Goal: Task Accomplishment & Management: Manage account settings

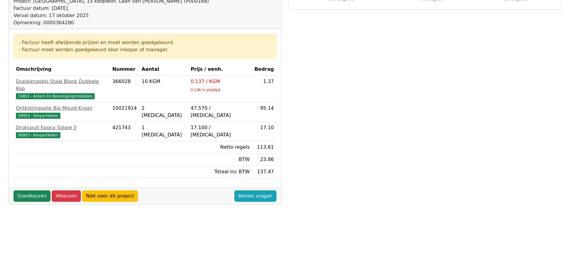
scroll to position [180, 0]
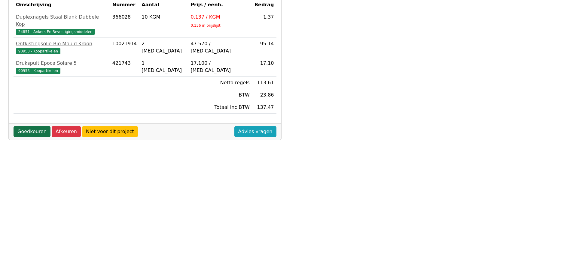
click at [35, 127] on link "Goedkeuren" at bounding box center [32, 131] width 37 height 11
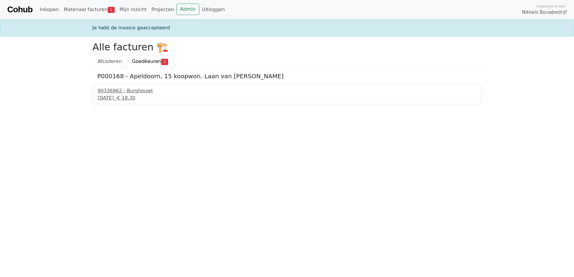
click at [150, 60] on span "Goedkeuren" at bounding box center [146, 62] width 29 height 6
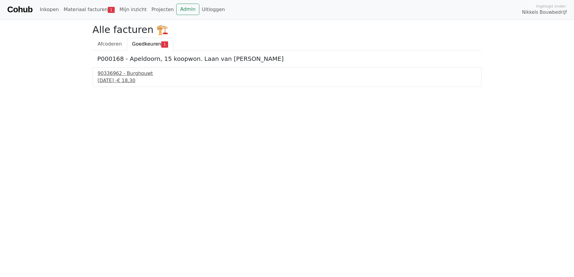
click at [109, 79] on div "[DATE] - € 18,30" at bounding box center [287, 80] width 379 height 7
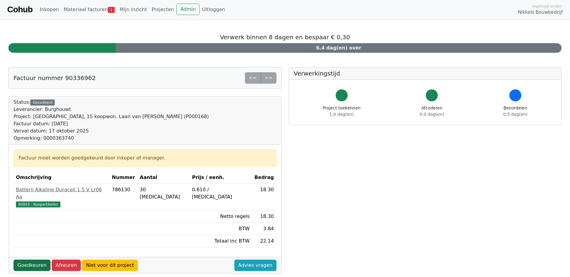
click at [26, 260] on link "Goedkeuren" at bounding box center [32, 265] width 37 height 11
